Goal: Find specific page/section: Find specific page/section

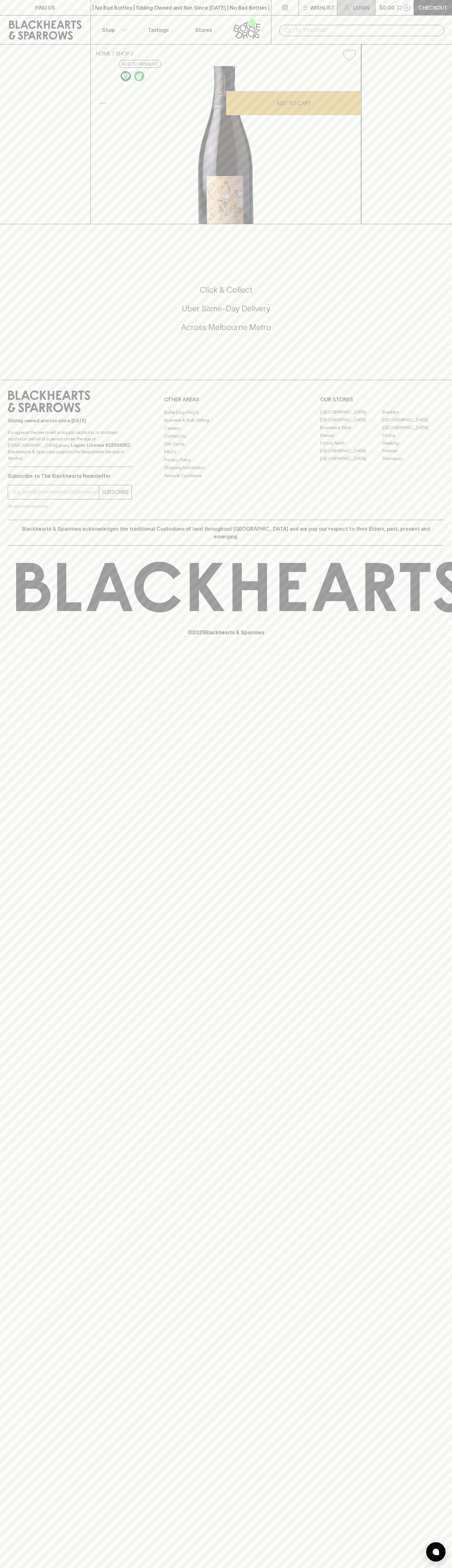
click at [363, 2] on link "Login" at bounding box center [356, 7] width 38 height 15
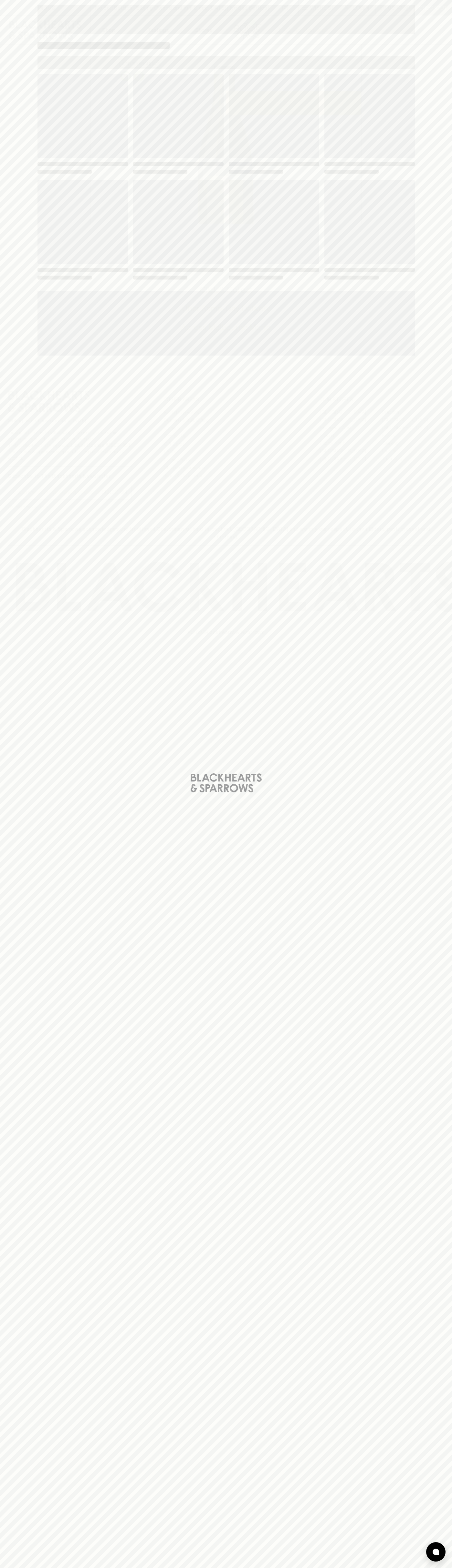
click at [440, 1561] on div "Loading" at bounding box center [226, 784] width 452 height 1568
click at [87, 1567] on html "FIND US | No Bad Bottles | Sibling Owned and Run Since [DATE] | No Bad Bottles …" at bounding box center [226, 784] width 452 height 1568
click at [12, 912] on div "Loading" at bounding box center [226, 784] width 452 height 1568
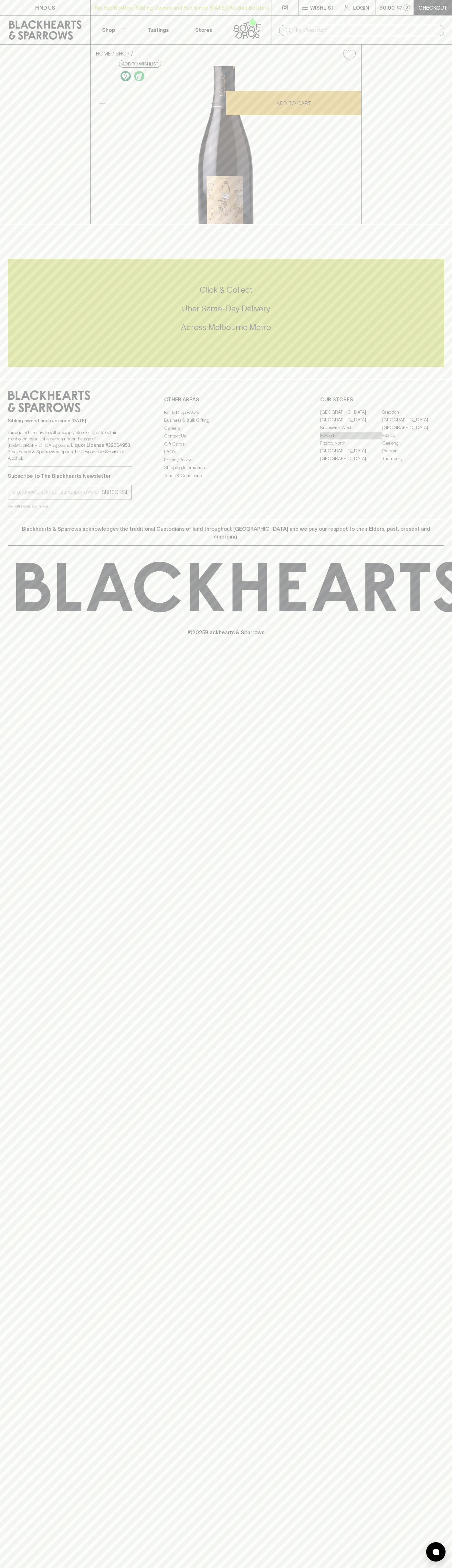
click at [351, 439] on link "Elwood" at bounding box center [351, 435] width 62 height 8
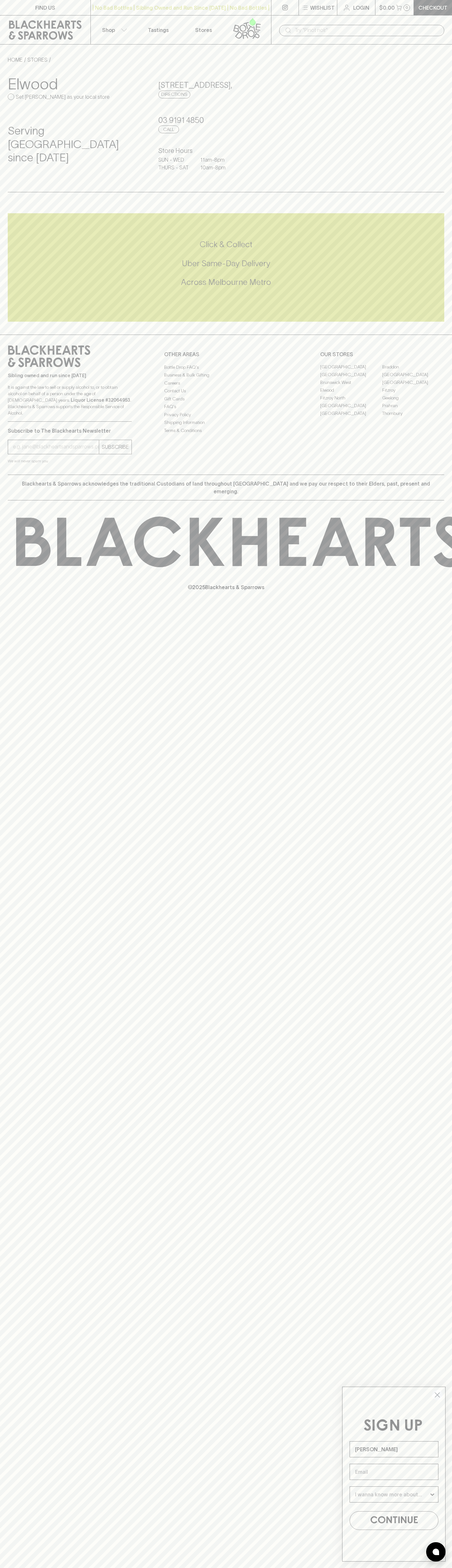
type input "[PERSON_NAME]"
